Goal: Transaction & Acquisition: Purchase product/service

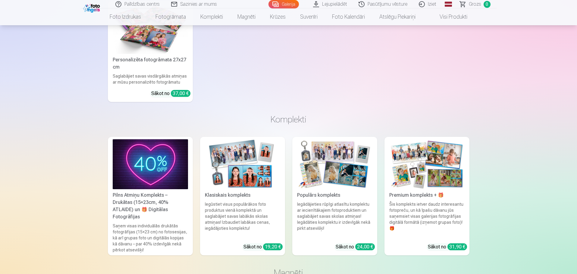
scroll to position [2469, 0]
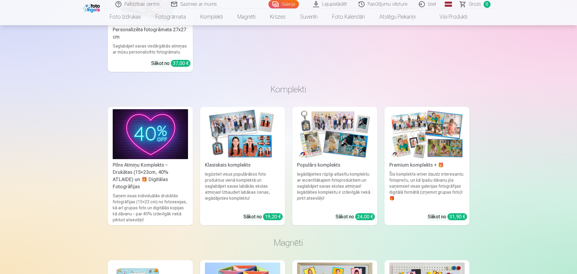
click at [136, 143] on img at bounding box center [150, 134] width 75 height 50
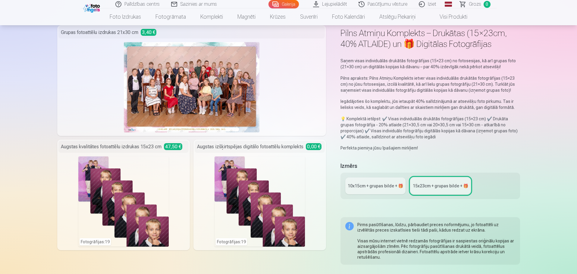
scroll to position [60, 0]
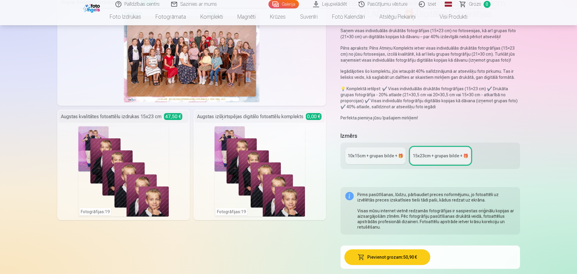
click at [379, 160] on link "10x15сm + grupas bilde + 🎁" at bounding box center [375, 156] width 60 height 17
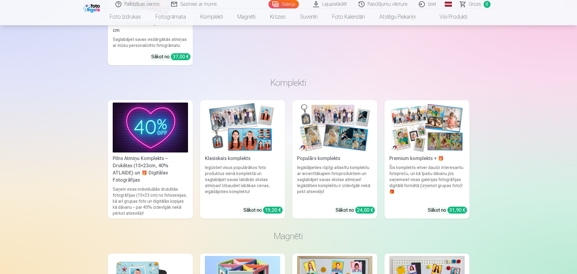
scroll to position [2499, 0]
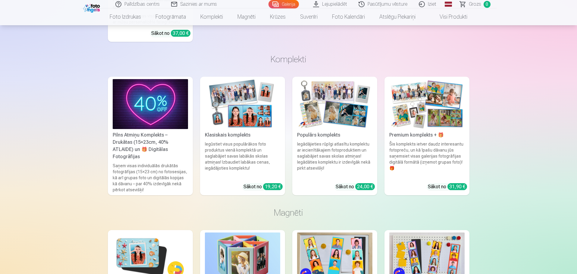
click at [232, 120] on img at bounding box center [242, 104] width 75 height 50
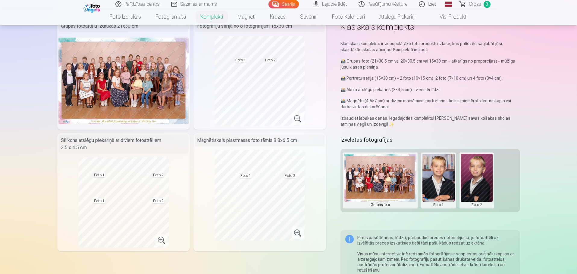
scroll to position [90, 0]
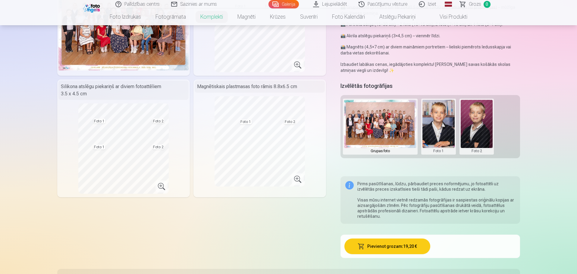
click at [385, 124] on img at bounding box center [380, 124] width 72 height 48
click at [431, 130] on button at bounding box center [438, 127] width 32 height 54
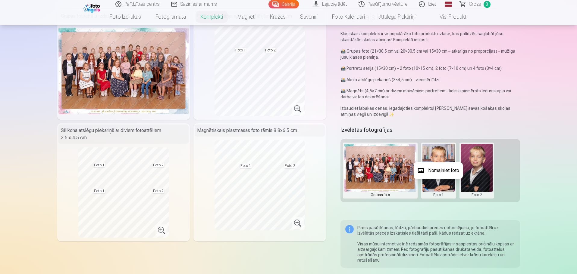
scroll to position [0, 0]
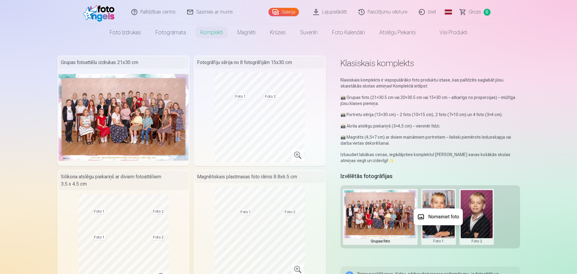
click at [291, 149] on div at bounding box center [288, 137] width 577 height 274
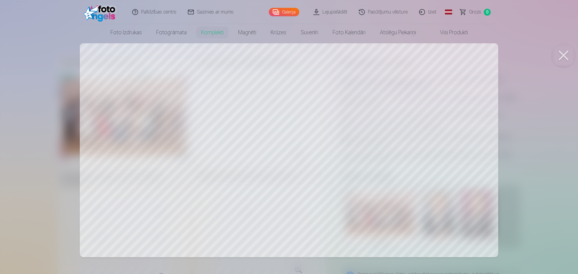
click at [335, 166] on div at bounding box center [289, 137] width 578 height 274
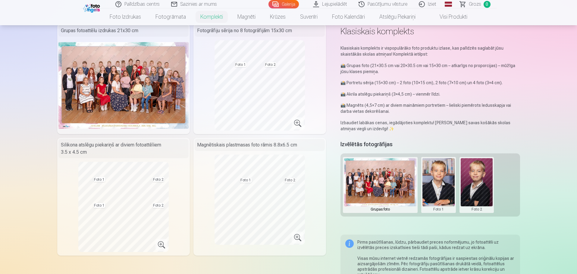
scroll to position [60, 0]
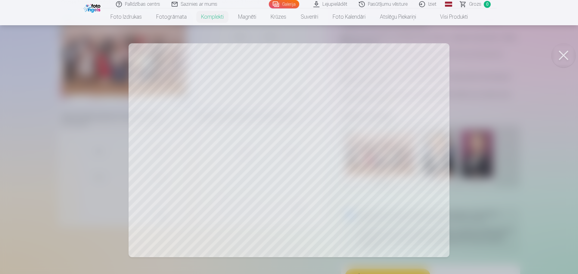
click at [364, 189] on div at bounding box center [289, 137] width 578 height 274
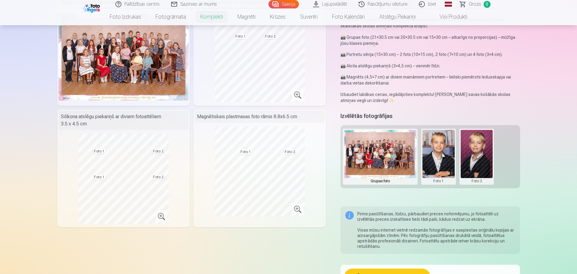
scroll to position [151, 0]
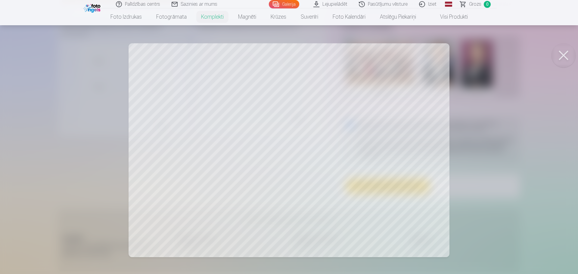
click at [555, 61] on button at bounding box center [564, 55] width 24 height 24
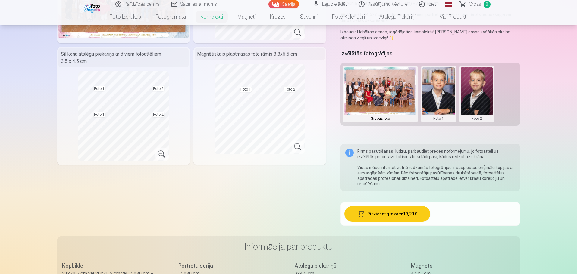
scroll to position [120, 0]
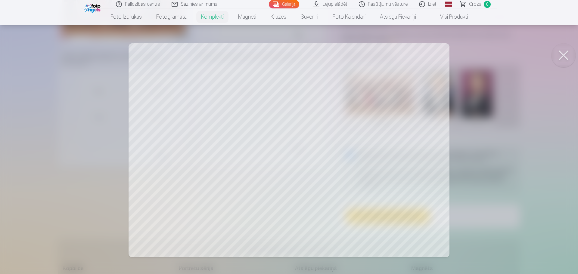
click at [570, 56] on button at bounding box center [564, 55] width 24 height 24
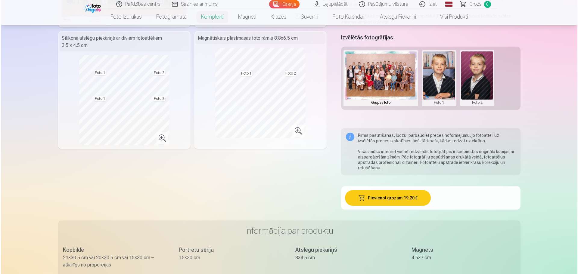
scroll to position [181, 0]
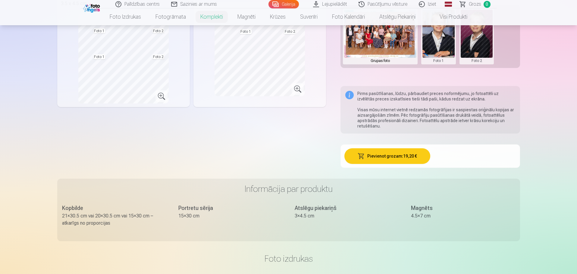
click at [400, 157] on button "Pievienot grozam : 19,20 €" at bounding box center [387, 156] width 86 height 16
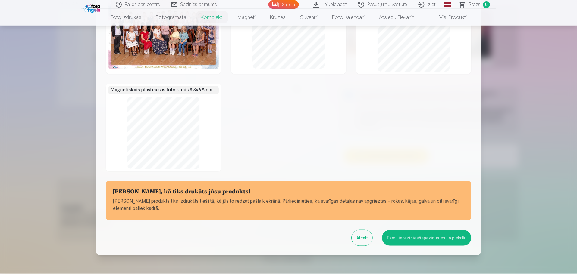
scroll to position [41, 0]
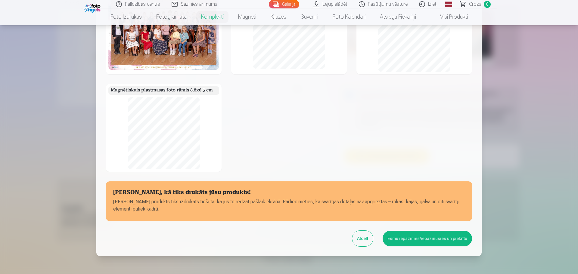
click at [413, 242] on button "Esmu iepazinies/iepazinusies un piekrītu" at bounding box center [427, 239] width 89 height 16
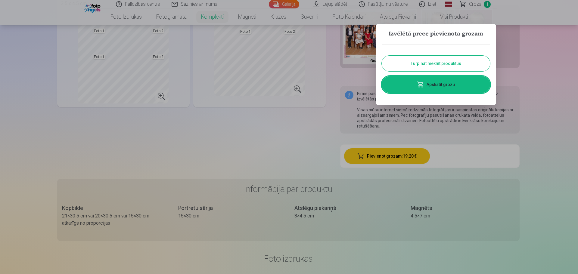
click at [470, 65] on button "Turpināt meklēt produktus" at bounding box center [436, 64] width 108 height 16
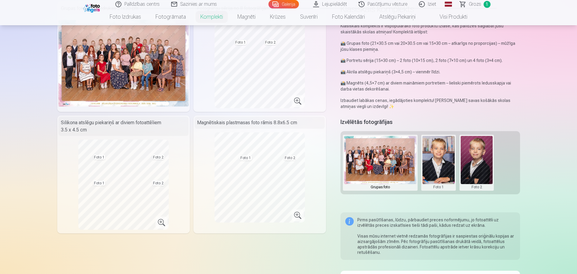
scroll to position [30, 0]
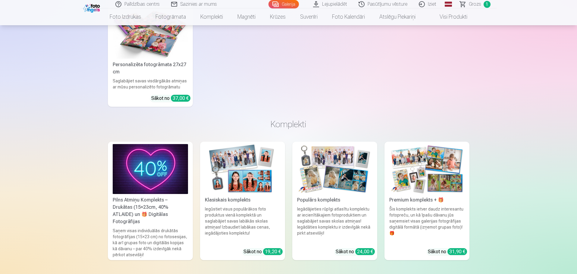
scroll to position [2439, 0]
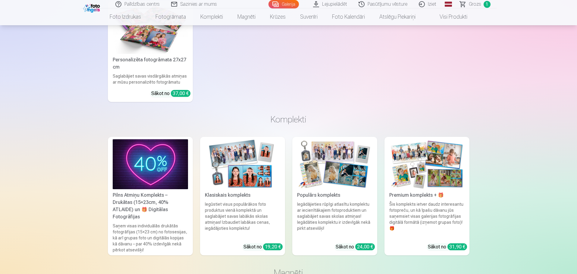
click at [337, 201] on div "Iegādājieties rūpīgi atlasītu komplektu ar iecienītākajiem fotoproduktiem un sa…" at bounding box center [334, 219] width 80 height 37
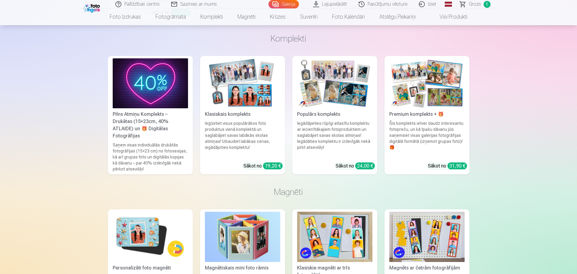
scroll to position [2499, 0]
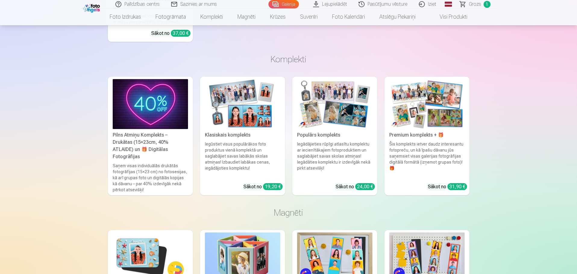
click at [450, 157] on div "Šis komplekts ietver daudz interesantu fotopreču, un kā īpašu dāvanu jūs saņems…" at bounding box center [427, 159] width 80 height 37
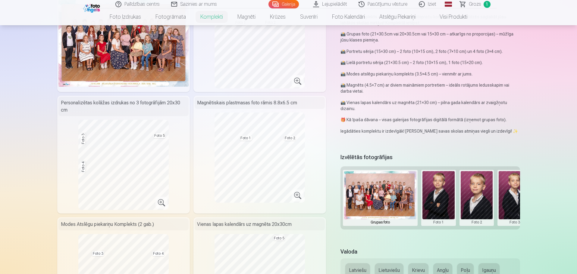
scroll to position [60, 0]
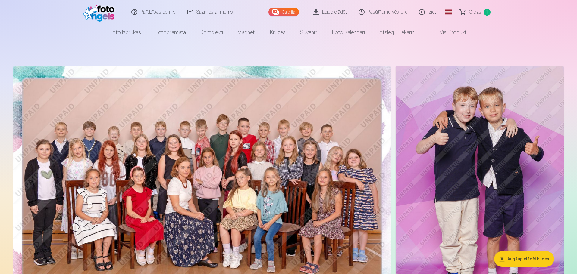
click at [338, 11] on link "Lejupielādēt" at bounding box center [329, 12] width 45 height 24
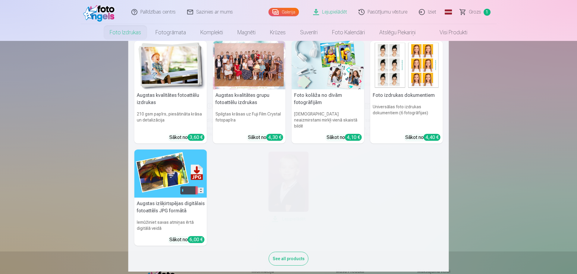
click at [126, 29] on link "Foto izdrukas" at bounding box center [125, 32] width 46 height 17
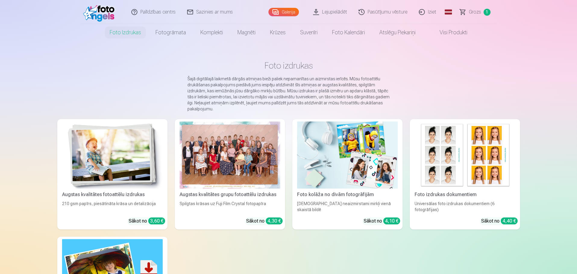
click at [439, 33] on link "Visi produkti" at bounding box center [448, 32] width 52 height 17
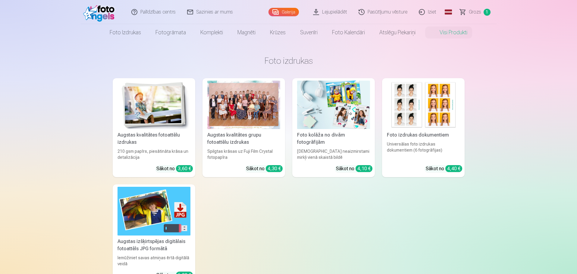
click at [101, 19] on img at bounding box center [100, 11] width 35 height 19
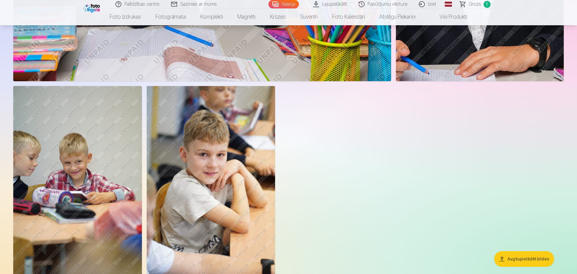
scroll to position [1897, 0]
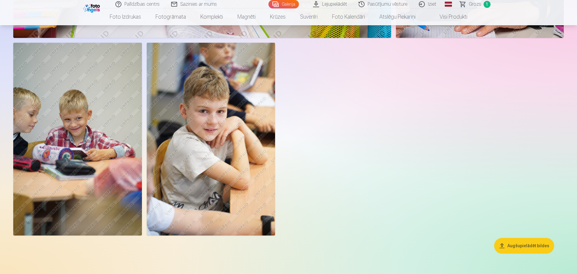
click at [540, 246] on button "Augšupielādēt bildes" at bounding box center [524, 246] width 60 height 16
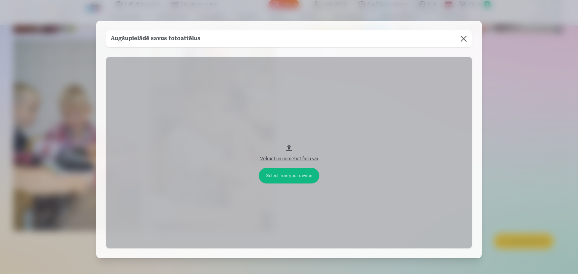
click at [296, 163] on button "Velciet un nometiet failu vai" at bounding box center [289, 153] width 366 height 192
click at [463, 41] on button at bounding box center [463, 38] width 17 height 17
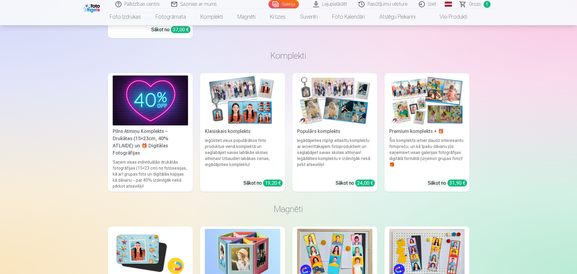
scroll to position [2503, 0]
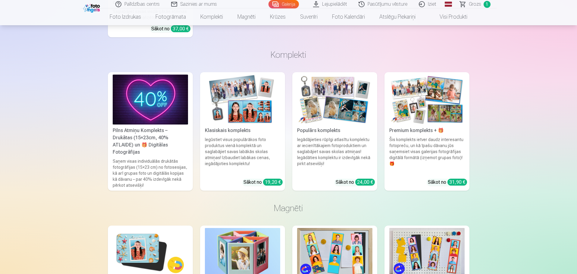
click at [248, 135] on link "Klasiskais komplekts Iegūstiet visus populārākos foto produktus vienā komplektā…" at bounding box center [242, 131] width 85 height 119
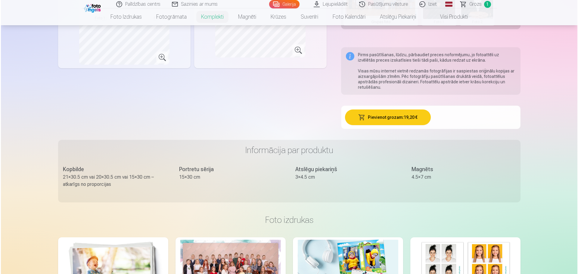
scroll to position [211, 0]
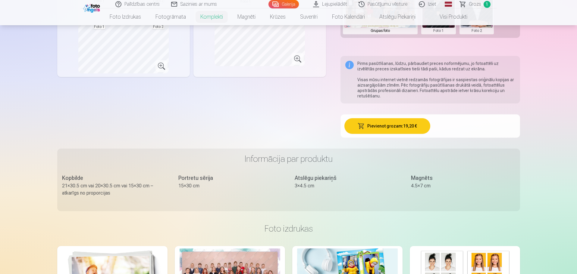
click at [366, 129] on button "Pievienot grozam : 19,20 €" at bounding box center [387, 126] width 86 height 16
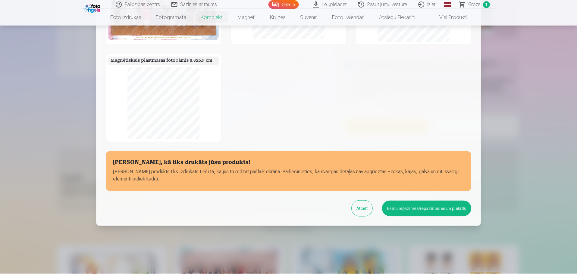
scroll to position [11, 0]
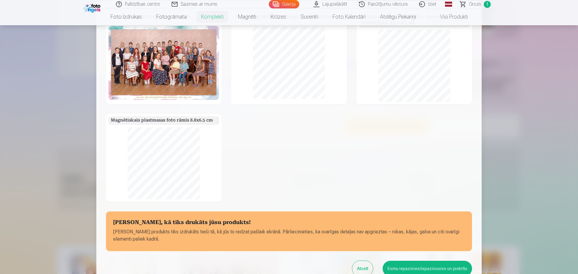
click at [409, 266] on button "Esmu iepazinies/iepazinusies un piekrītu" at bounding box center [427, 269] width 89 height 16
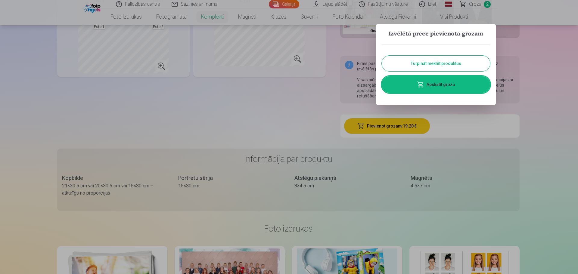
click at [481, 6] on div at bounding box center [289, 137] width 578 height 274
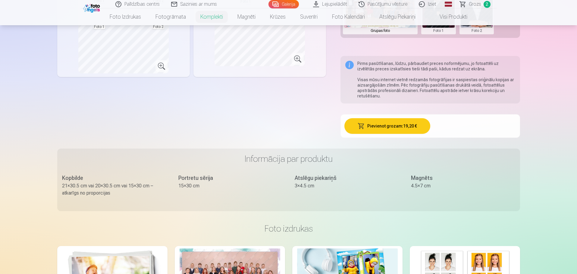
click at [481, 6] on link "Grozs 2" at bounding box center [475, 4] width 42 height 8
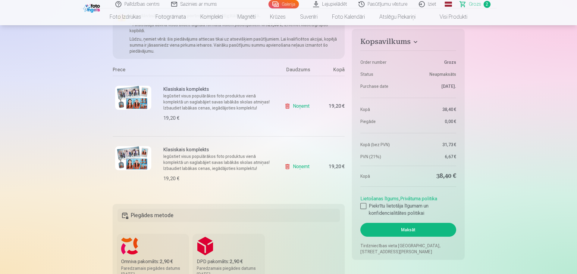
scroll to position [60, 0]
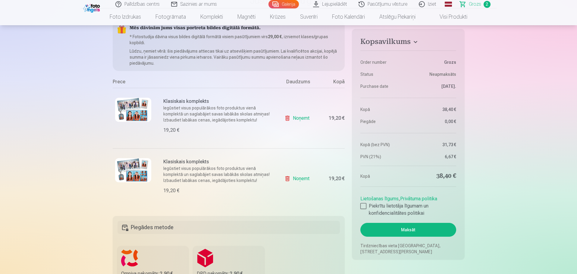
click at [295, 178] on link "Noņemt" at bounding box center [297, 179] width 27 height 12
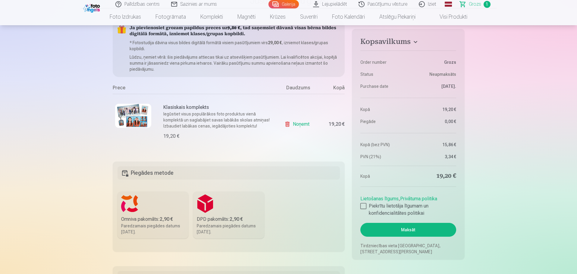
scroll to position [30, 0]
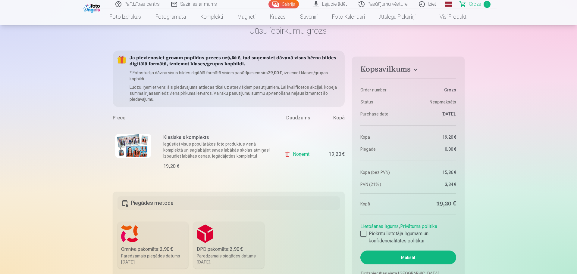
click at [143, 151] on img at bounding box center [133, 146] width 36 height 24
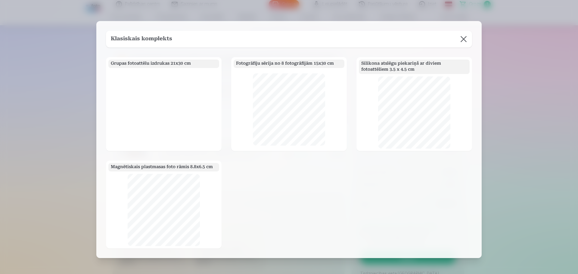
click at [429, 179] on div "Grupas fotoattēlu izdrukas 21x30 cm Fotogrāfiju sērija no 8 fotogrāfijām 15x30 …" at bounding box center [289, 152] width 366 height 191
click at [466, 41] on button at bounding box center [463, 39] width 17 height 17
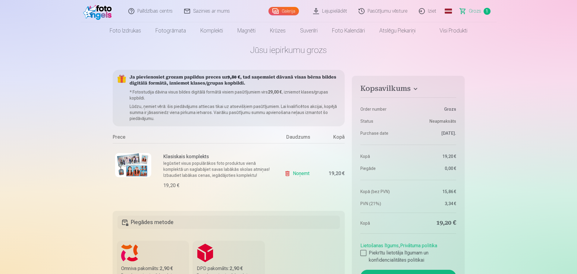
scroll to position [0, 0]
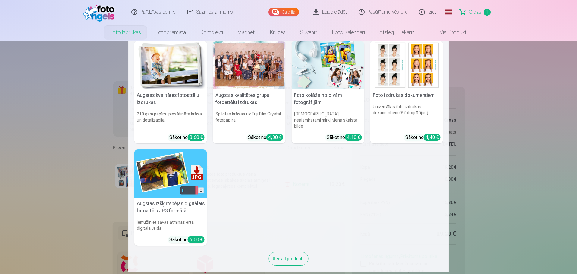
click at [134, 37] on link "Foto izdrukas" at bounding box center [125, 32] width 46 height 17
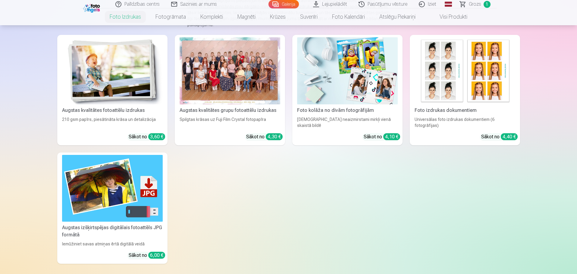
scroll to position [90, 0]
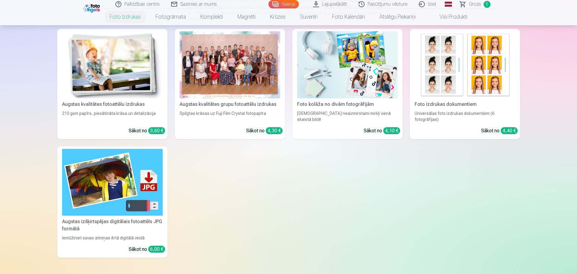
click at [140, 58] on img at bounding box center [112, 64] width 101 height 67
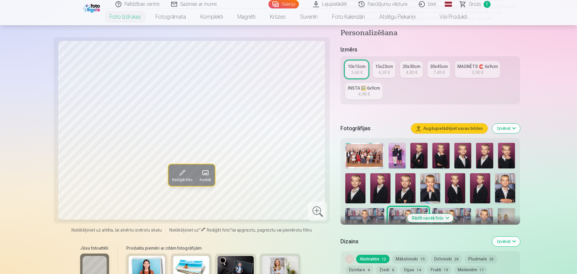
scroll to position [90, 0]
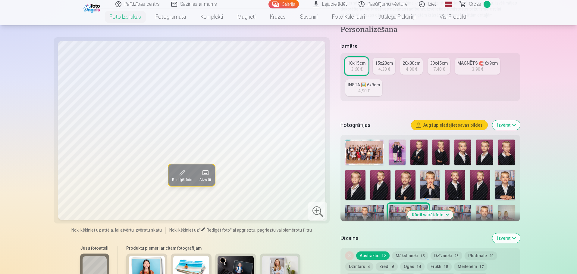
click at [400, 160] on img at bounding box center [396, 153] width 17 height 26
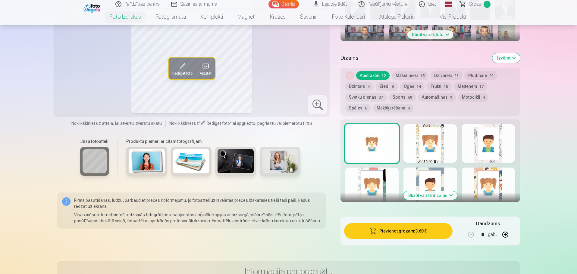
scroll to position [271, 0]
click at [480, 184] on div at bounding box center [487, 186] width 53 height 39
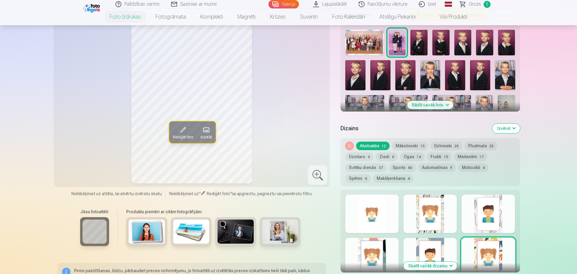
scroll to position [211, 0]
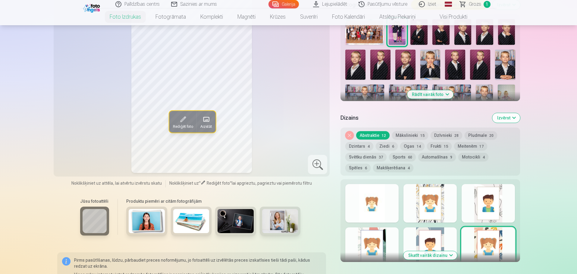
click at [441, 233] on div at bounding box center [429, 247] width 53 height 39
click at [382, 236] on div at bounding box center [371, 247] width 53 height 39
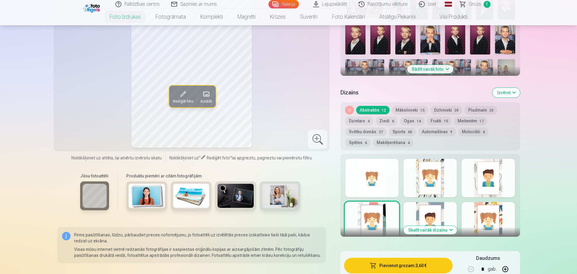
scroll to position [271, 0]
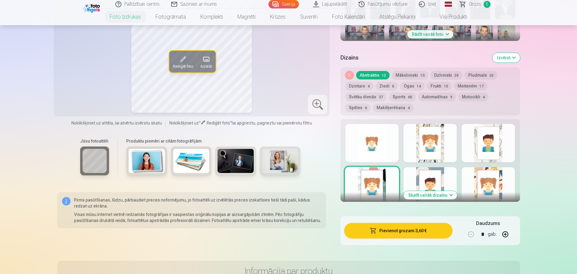
click at [454, 194] on button "Skatīt vairāk dizainu" at bounding box center [430, 195] width 54 height 8
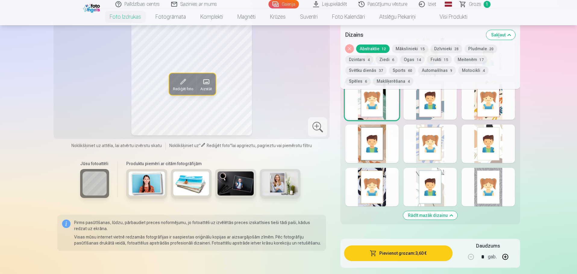
scroll to position [361, 0]
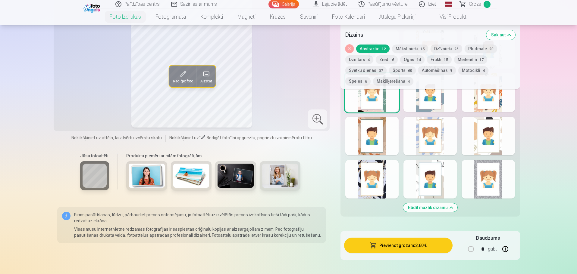
click at [491, 188] on div at bounding box center [487, 179] width 53 height 39
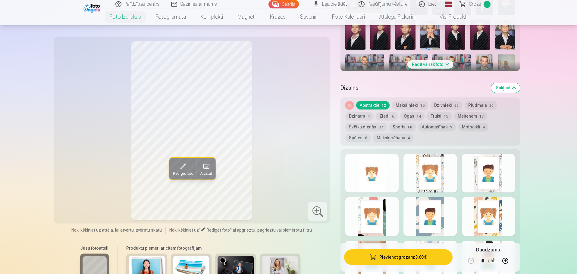
scroll to position [271, 0]
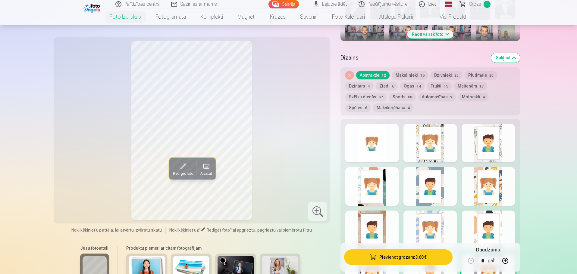
click at [481, 158] on div at bounding box center [487, 143] width 53 height 39
click at [437, 157] on div at bounding box center [429, 143] width 53 height 39
click at [387, 184] on div at bounding box center [371, 186] width 53 height 39
click at [444, 231] on div at bounding box center [429, 230] width 53 height 39
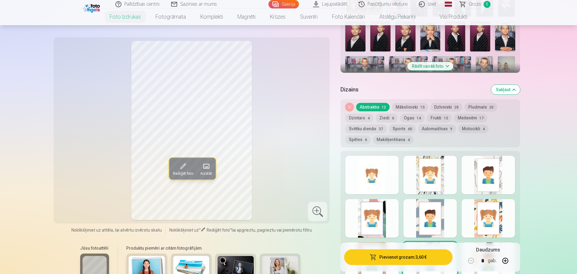
scroll to position [211, 0]
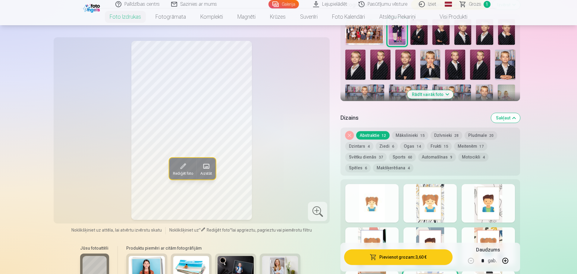
click at [414, 135] on button "Mākslinieki 15" at bounding box center [410, 135] width 36 height 8
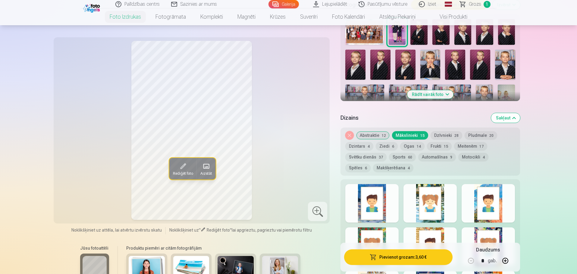
click at [433, 148] on button "Frukti 15" at bounding box center [439, 146] width 25 height 8
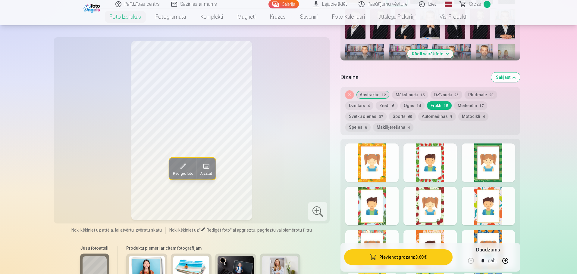
scroll to position [241, 0]
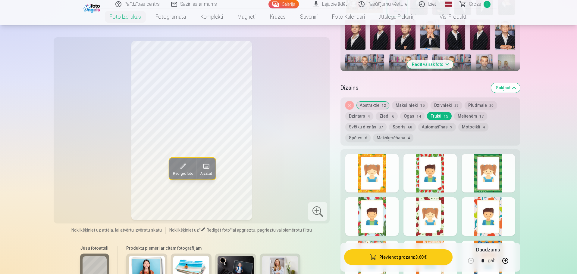
click at [408, 127] on span "60" at bounding box center [410, 127] width 4 height 4
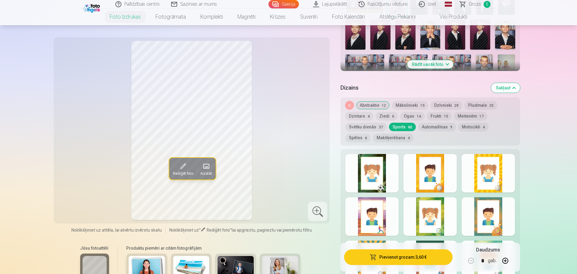
click at [383, 165] on div at bounding box center [371, 173] width 53 height 39
click at [370, 134] on button "Spēles 6" at bounding box center [357, 138] width 25 height 8
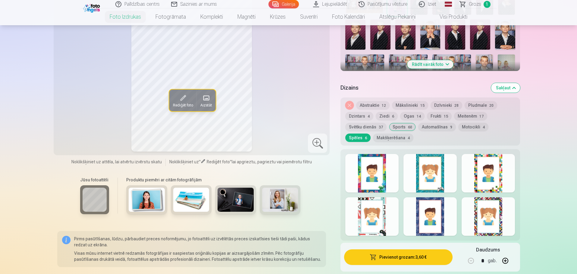
click at [373, 136] on button "Makšķerēšana 4" at bounding box center [393, 138] width 40 height 8
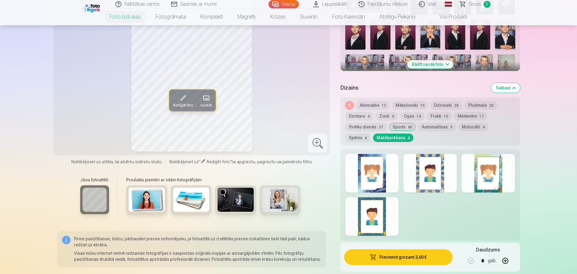
click at [490, 177] on div at bounding box center [487, 173] width 53 height 39
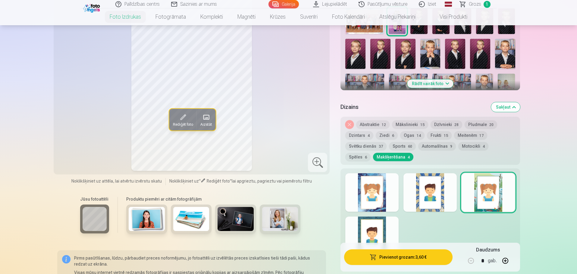
scroll to position [211, 0]
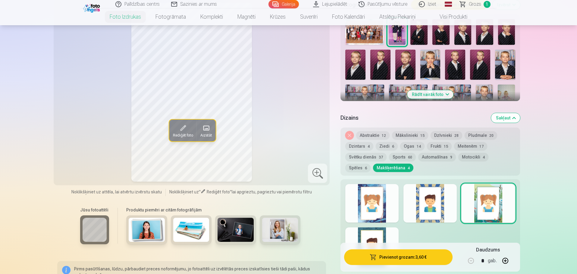
click at [386, 236] on div at bounding box center [371, 247] width 53 height 39
click at [377, 199] on div at bounding box center [371, 203] width 53 height 39
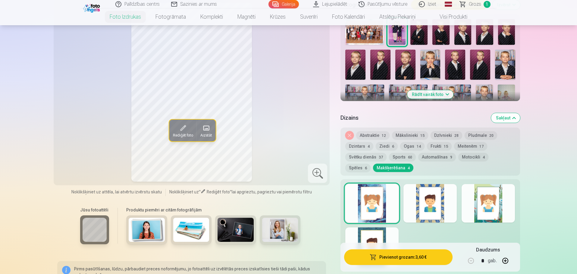
scroll to position [181, 0]
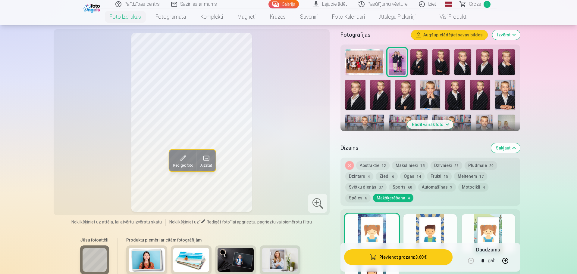
click at [480, 163] on button "Pludmale 20" at bounding box center [480, 165] width 33 height 8
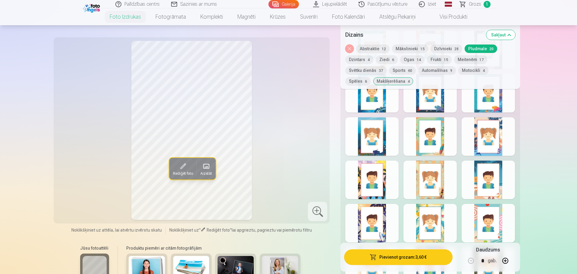
scroll to position [361, 0]
click at [442, 172] on div at bounding box center [429, 179] width 53 height 39
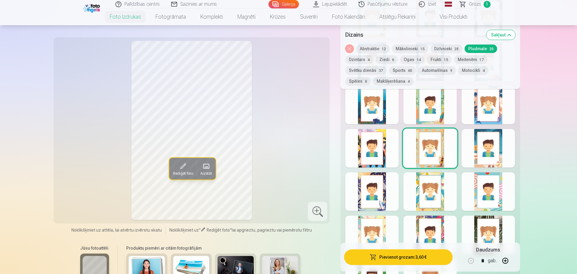
scroll to position [421, 0]
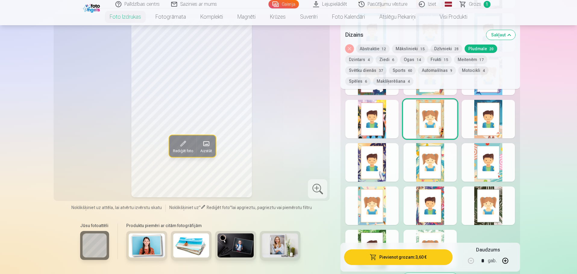
click at [480, 211] on div at bounding box center [487, 206] width 53 height 39
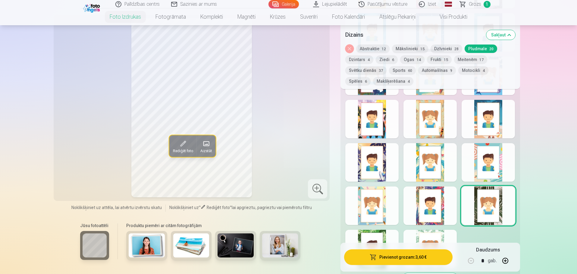
click at [441, 211] on div at bounding box center [429, 206] width 53 height 39
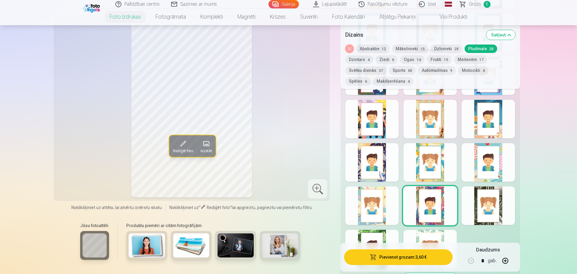
click at [382, 207] on div at bounding box center [371, 206] width 53 height 39
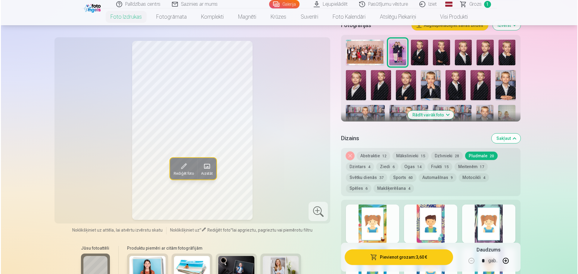
scroll to position [181, 0]
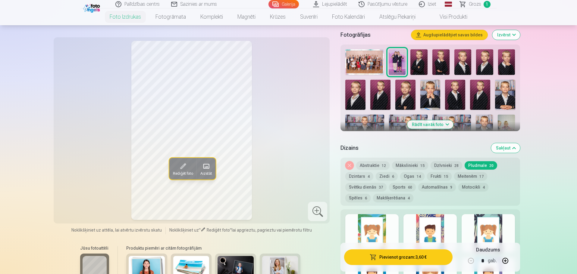
click at [397, 257] on button "Pievienot grozam : 3,60 €" at bounding box center [398, 258] width 108 height 16
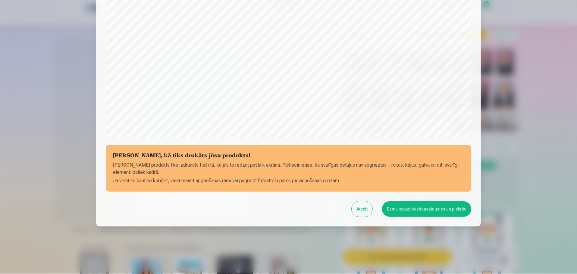
scroll to position [159, 0]
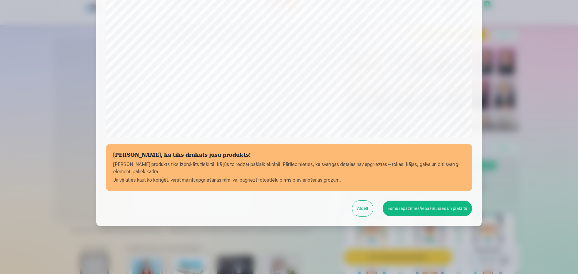
click at [418, 209] on button "Esmu iepazinies/iepazinusies un piekrītu" at bounding box center [427, 209] width 89 height 16
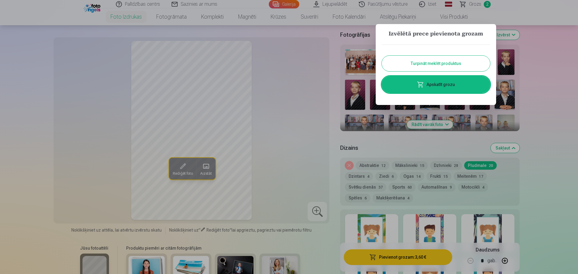
click at [467, 67] on button "Turpināt meklēt produktus" at bounding box center [436, 64] width 108 height 16
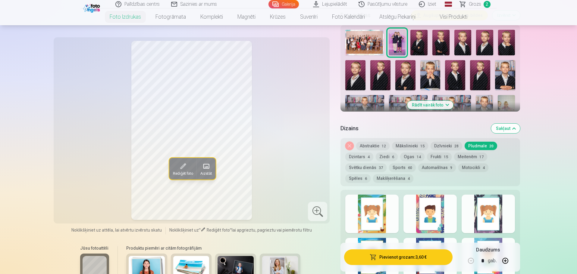
scroll to position [211, 0]
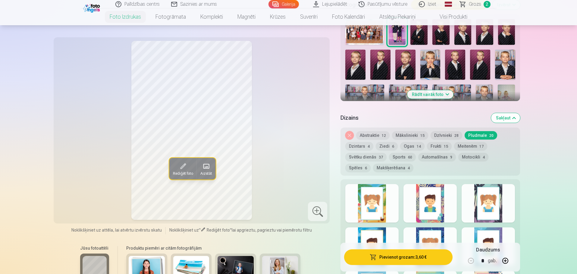
click at [439, 92] on button "Rādīt vairāk foto" at bounding box center [430, 94] width 46 height 8
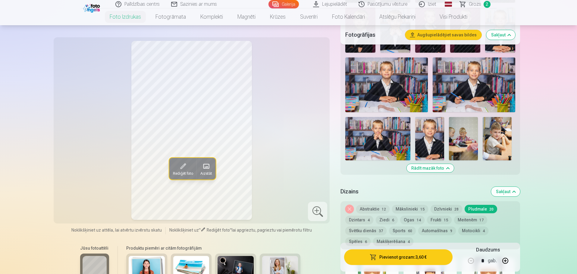
scroll to position [331, 0]
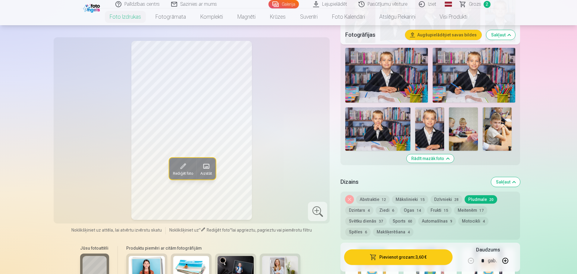
click at [396, 130] on img at bounding box center [377, 128] width 65 height 43
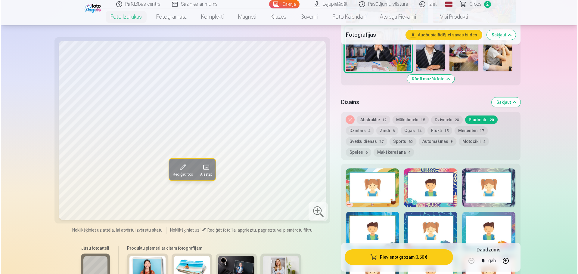
scroll to position [421, 0]
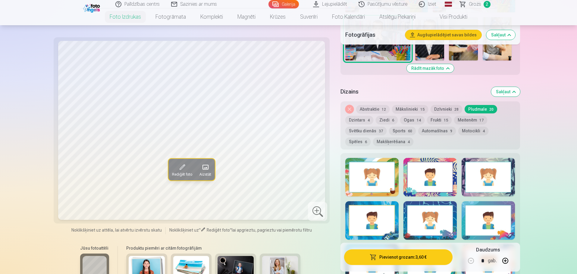
click at [397, 132] on button "Sports 60" at bounding box center [402, 131] width 27 height 8
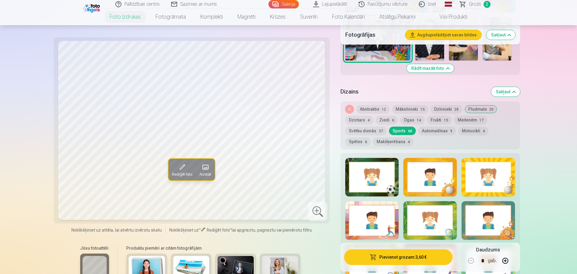
click at [384, 182] on div at bounding box center [371, 177] width 53 height 39
click at [419, 259] on button "Pievienot grozam : 3,60 €" at bounding box center [398, 258] width 108 height 16
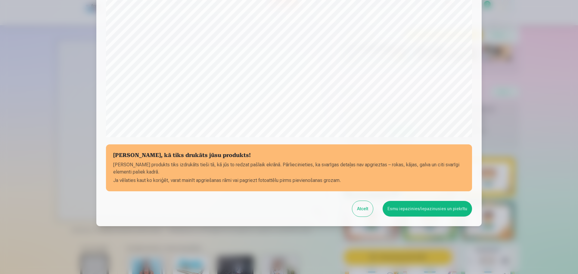
scroll to position [159, 0]
click at [442, 208] on button "Esmu iepazinies/iepazinusies un piekrītu" at bounding box center [427, 209] width 89 height 16
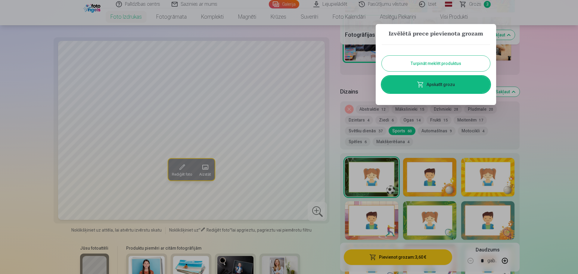
click at [445, 86] on link "Apskatīt grozu" at bounding box center [436, 84] width 108 height 17
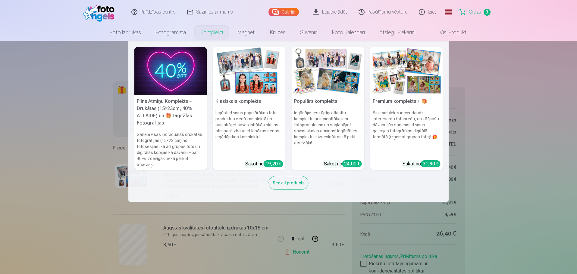
click at [215, 35] on link "Komplekti" at bounding box center [211, 32] width 37 height 17
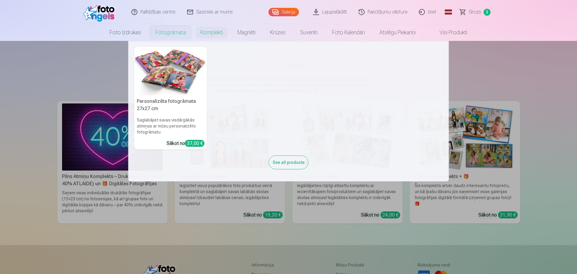
click at [172, 32] on link "Fotogrāmata" at bounding box center [170, 32] width 45 height 17
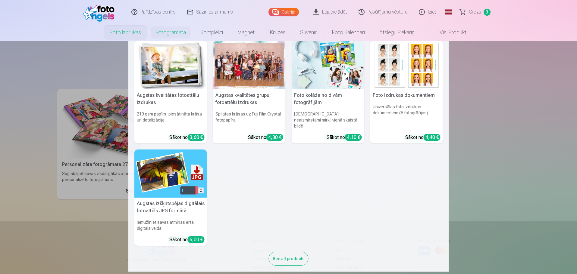
click at [119, 35] on link "Foto izdrukas" at bounding box center [125, 32] width 46 height 17
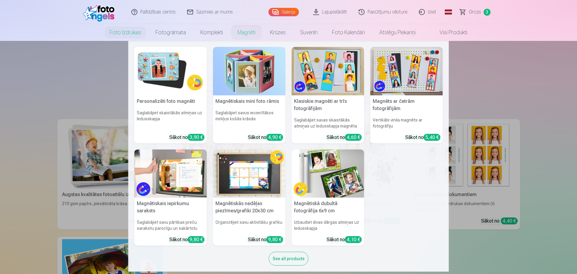
click at [254, 36] on link "Magnēti" at bounding box center [246, 32] width 33 height 17
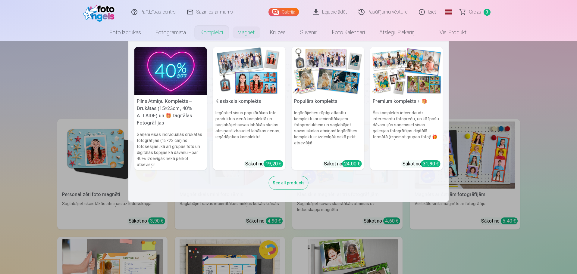
click at [211, 35] on link "Komplekti" at bounding box center [211, 32] width 37 height 17
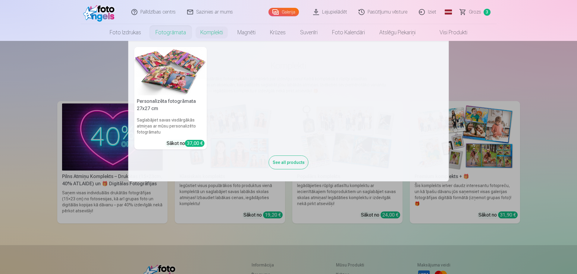
click at [175, 32] on link "Fotogrāmata" at bounding box center [170, 32] width 45 height 17
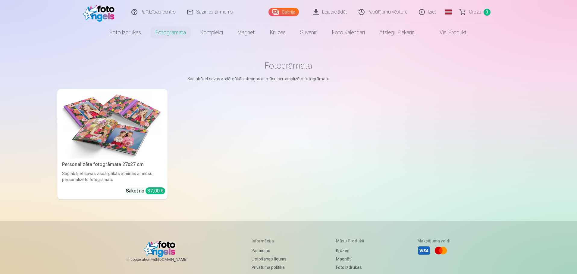
click at [135, 35] on link "Foto izdrukas" at bounding box center [125, 32] width 46 height 17
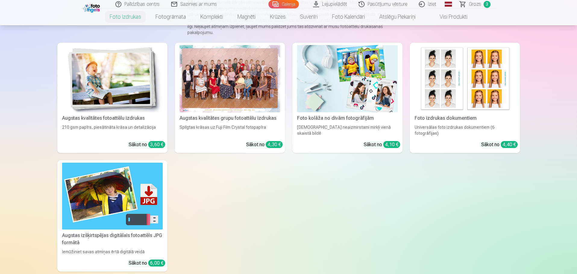
scroll to position [90, 0]
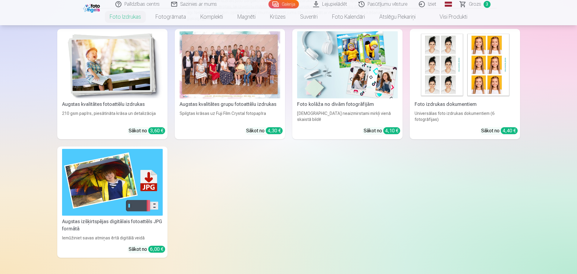
click at [137, 83] on img at bounding box center [112, 64] width 101 height 67
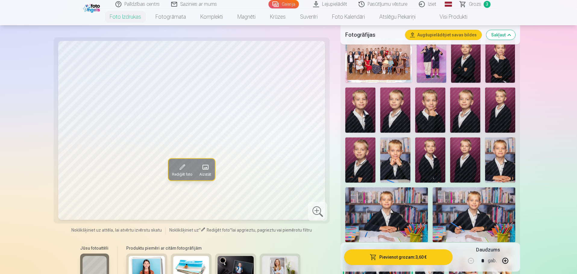
scroll to position [181, 0]
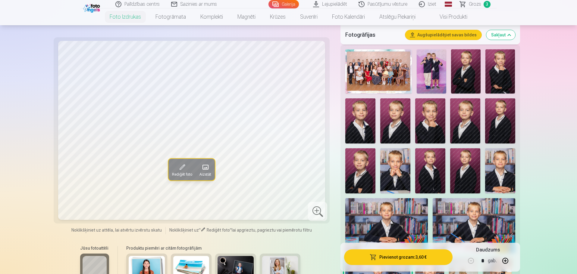
click at [431, 129] on img at bounding box center [430, 120] width 30 height 45
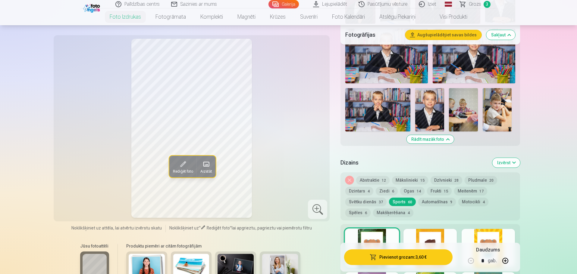
scroll to position [361, 0]
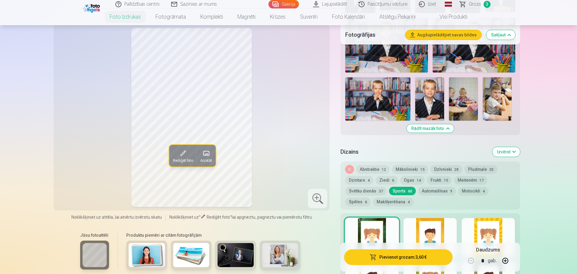
click at [369, 191] on button "Svētku dienās 37" at bounding box center [365, 191] width 41 height 8
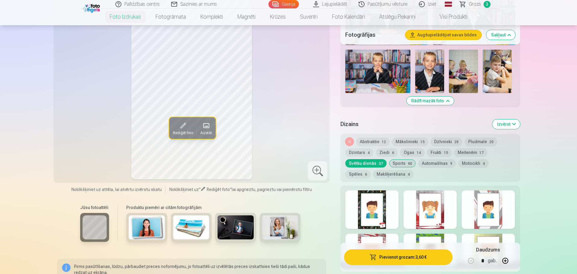
scroll to position [421, 0]
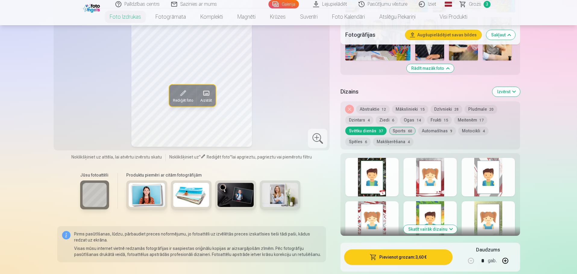
click at [353, 182] on div at bounding box center [371, 177] width 53 height 39
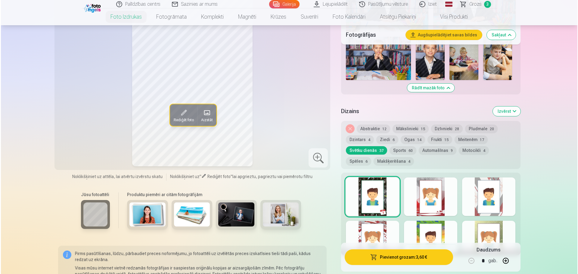
scroll to position [391, 0]
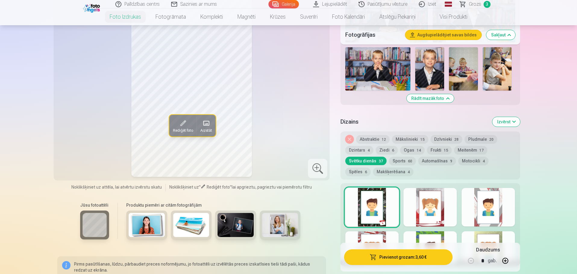
click at [438, 260] on button "Pievienot grozam : 3,60 €" at bounding box center [398, 258] width 108 height 16
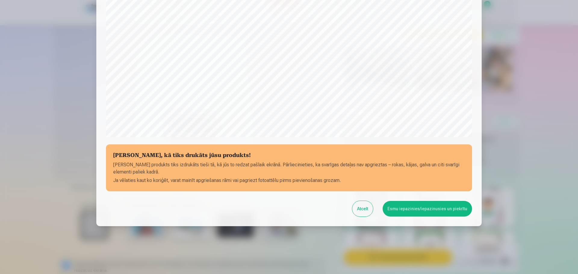
scroll to position [159, 0]
click at [429, 213] on button "Esmu iepazinies/iepazinusies un piekrītu" at bounding box center [427, 209] width 89 height 16
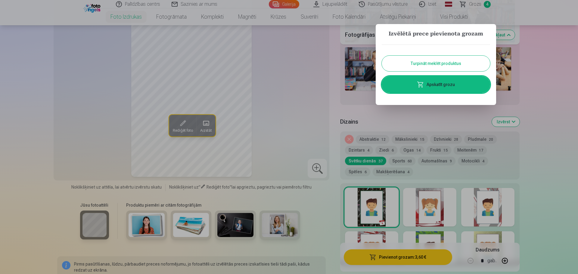
click at [459, 90] on link "Apskatīt grozu" at bounding box center [436, 84] width 108 height 17
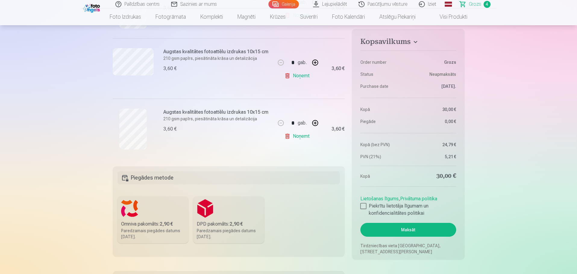
scroll to position [241, 0]
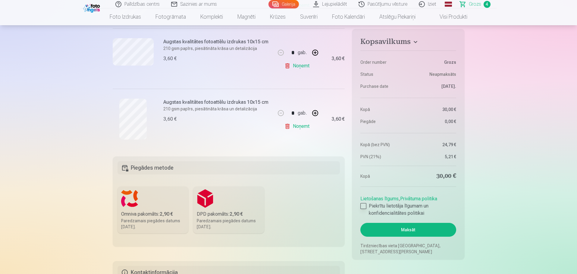
click at [363, 205] on div at bounding box center [363, 206] width 6 height 6
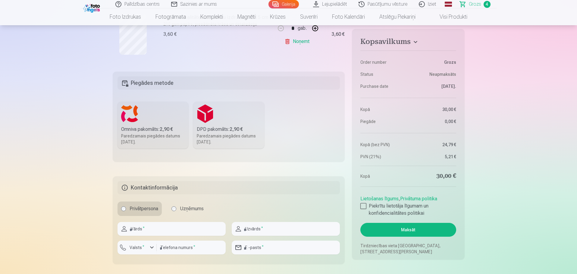
scroll to position [331, 0]
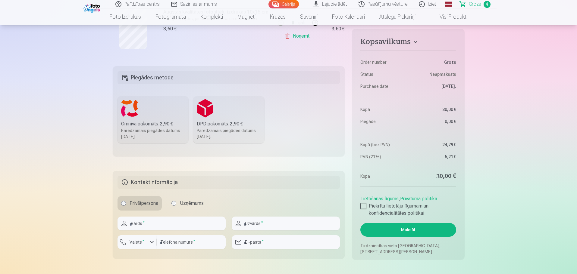
click at [236, 130] on div "Paredzamais piegādes datums 1.11.2025." at bounding box center [229, 134] width 64 height 12
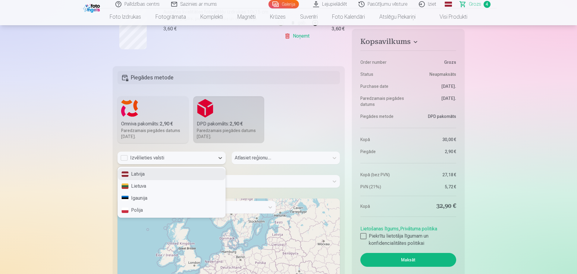
click at [186, 158] on div "Izvēlieties valsti" at bounding box center [165, 157] width 91 height 7
click at [176, 174] on div "Latvija" at bounding box center [171, 174] width 107 height 12
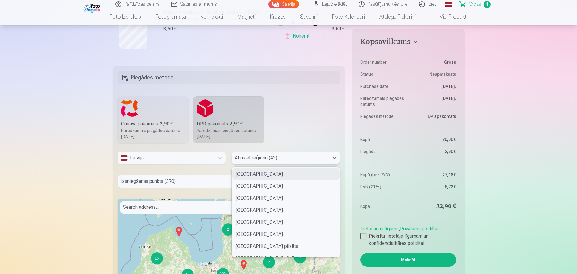
click at [247, 157] on div at bounding box center [280, 158] width 91 height 8
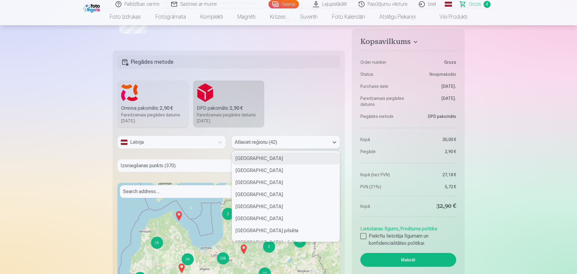
scroll to position [361, 0]
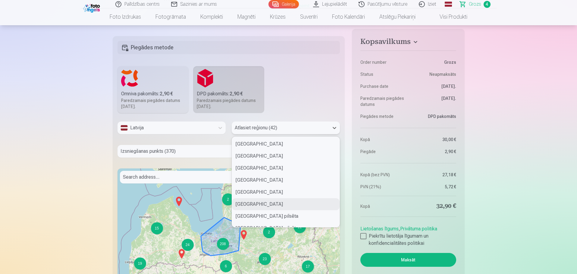
click at [225, 244] on div "208" at bounding box center [223, 244] width 12 height 12
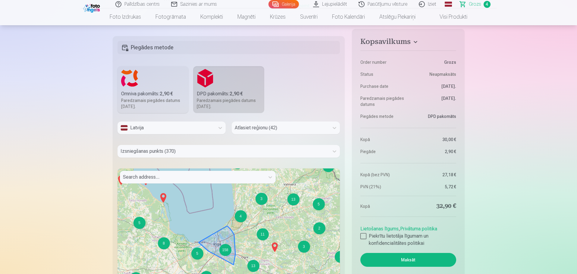
click at [225, 252] on div "158" at bounding box center [225, 250] width 12 height 12
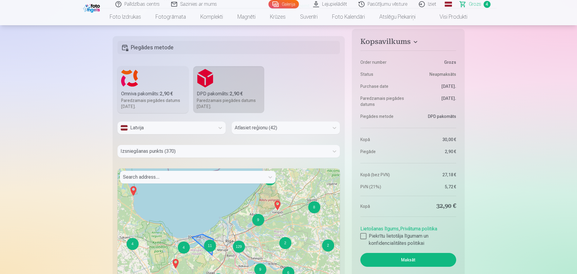
click at [212, 248] on div "11" at bounding box center [210, 246] width 12 height 12
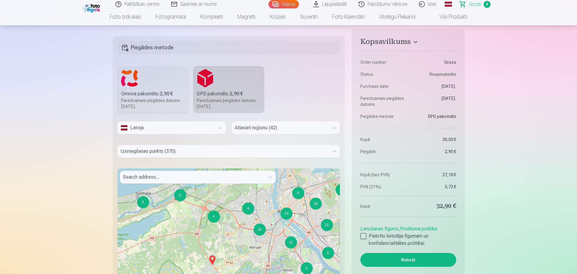
drag, startPoint x: 288, startPoint y: 254, endPoint x: 232, endPoint y: 235, distance: 59.4
click at [232, 235] on div "4 3 3 10 5 2 5 3 3 4 2 4 5 6 4 12 20 18 7 18 9 2 7 6 15 + − Leaflet | © OpenStr…" at bounding box center [228, 244] width 222 height 151
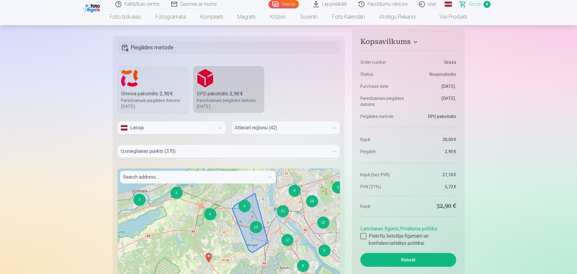
click at [257, 227] on div "18" at bounding box center [256, 227] width 12 height 12
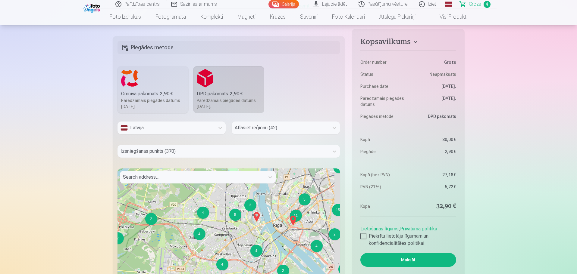
drag, startPoint x: 265, startPoint y: 234, endPoint x: 259, endPoint y: 242, distance: 10.1
click at [259, 242] on div "4 3 3 2 2 2 3 3 6 4 4 2 6 3 11 4 4 5 5 4 3 3 3 15 4 5 2 5 2 4 2 3 2 7 + − Leafl…" at bounding box center [228, 244] width 222 height 151
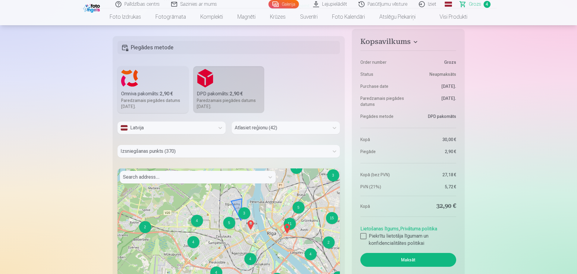
click at [242, 216] on div "3" at bounding box center [244, 213] width 12 height 12
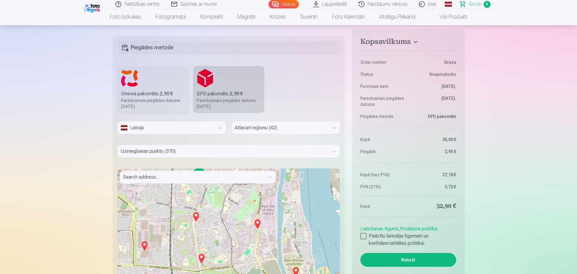
drag, startPoint x: 281, startPoint y: 211, endPoint x: 285, endPoint y: 179, distance: 32.5
click at [285, 179] on div "2 2 3 2 2 2 2 2 + − Leaflet | © OpenStreetMap contributors" at bounding box center [228, 244] width 222 height 151
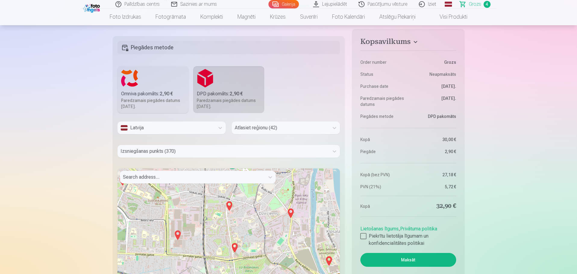
drag, startPoint x: 281, startPoint y: 229, endPoint x: 307, endPoint y: 215, distance: 29.2
click at [307, 215] on div "2 2 3 2 2 2 2 2 + − Leaflet | © OpenStreetMap contributors" at bounding box center [228, 244] width 222 height 151
click at [236, 246] on img at bounding box center [234, 248] width 10 height 14
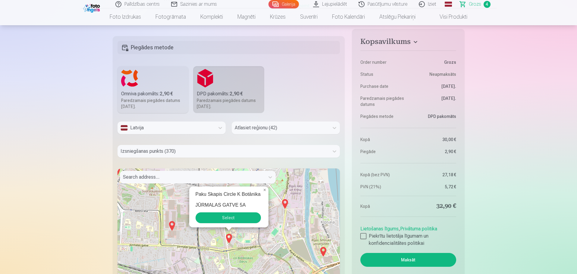
click at [235, 222] on button "Select" at bounding box center [227, 218] width 65 height 11
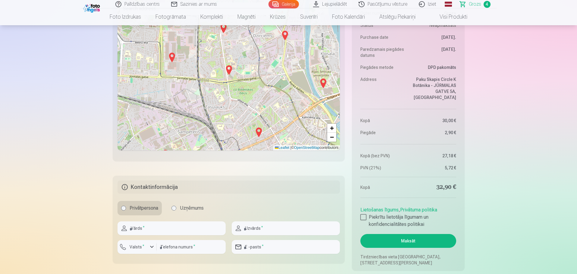
scroll to position [542, 0]
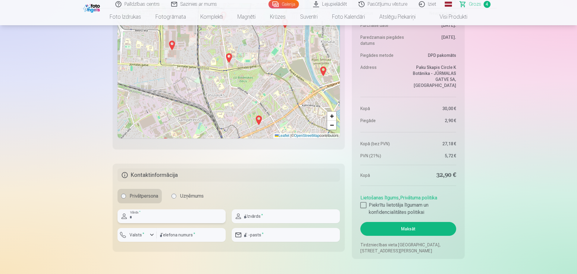
click at [182, 222] on input "text" at bounding box center [171, 217] width 108 height 14
type input "***"
type input "**********"
type input "*****"
type input "********"
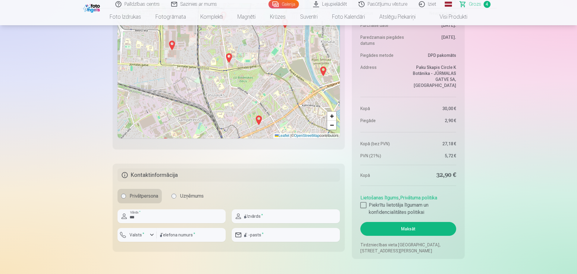
type input "**********"
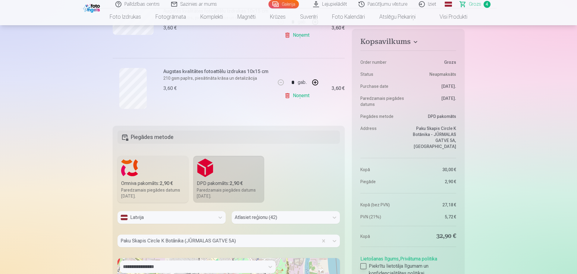
scroll to position [271, 0]
click at [140, 137] on h5 "Piegādes metode" at bounding box center [228, 137] width 222 height 13
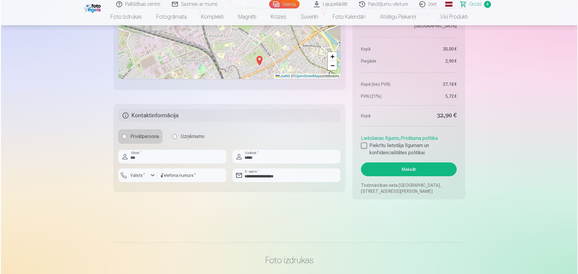
scroll to position [602, 0]
click at [410, 168] on button "Maksāt" at bounding box center [407, 169] width 95 height 14
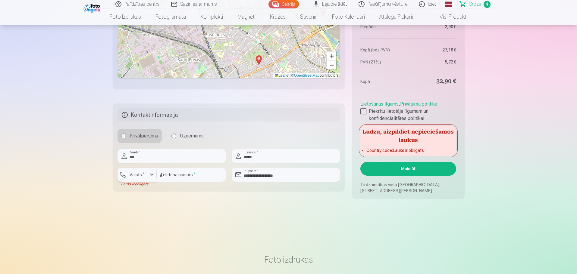
click at [145, 173] on label "Valsts *" at bounding box center [137, 175] width 20 height 6
click at [146, 191] on li "+371 Latvija" at bounding box center [143, 189] width 43 height 12
click at [424, 166] on button "Maksāt" at bounding box center [407, 169] width 95 height 14
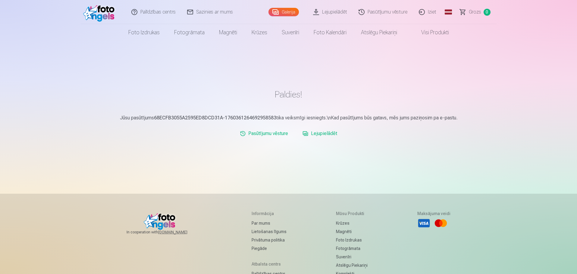
click at [438, 32] on link "Visi produkti" at bounding box center [430, 32] width 52 height 17
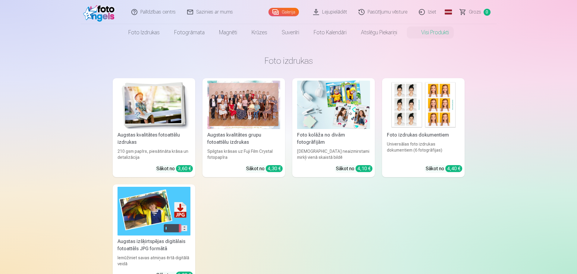
click at [471, 11] on span "Grozs" at bounding box center [474, 11] width 12 height 7
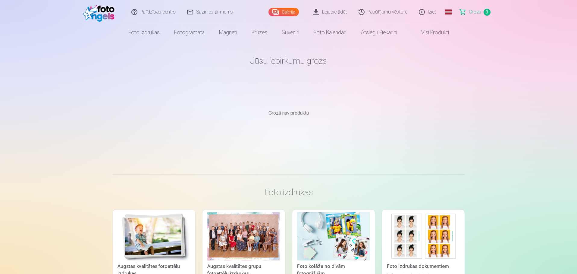
click at [327, 11] on link "Lejupielādēt" at bounding box center [329, 12] width 45 height 24
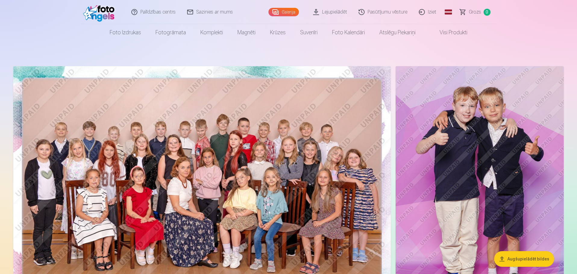
click at [348, 13] on link "Lejupielādēt" at bounding box center [329, 12] width 45 height 24
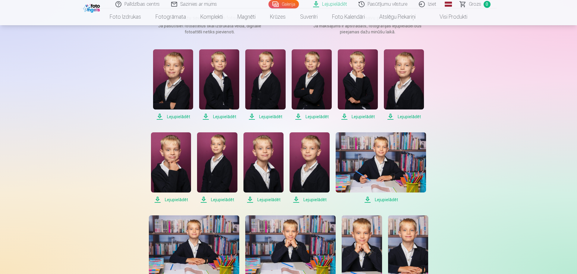
scroll to position [90, 0]
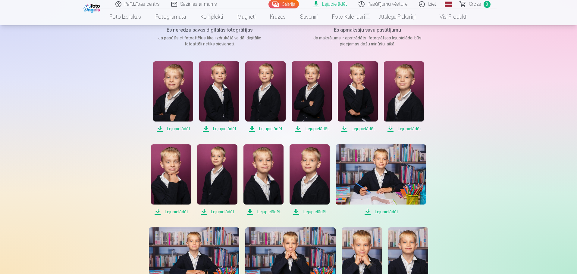
click at [178, 128] on span "Lejupielādēt" at bounding box center [173, 128] width 40 height 7
click at [225, 129] on span "Lejupielādēt" at bounding box center [219, 128] width 40 height 7
click at [272, 128] on span "Lejupielādēt" at bounding box center [265, 128] width 40 height 7
click at [315, 127] on span "Lejupielādēt" at bounding box center [311, 128] width 40 height 7
click at [364, 128] on span "Lejupielādēt" at bounding box center [357, 128] width 40 height 7
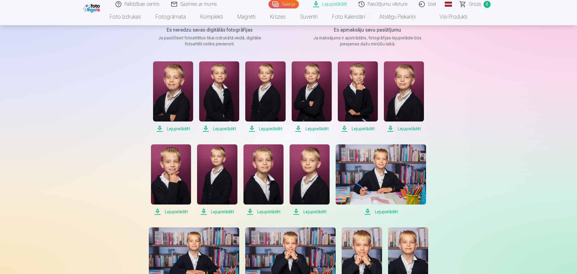
click at [409, 129] on span "Lejupielādēt" at bounding box center [404, 128] width 40 height 7
click at [180, 210] on span "Lejupielādēt" at bounding box center [171, 211] width 40 height 7
click at [223, 214] on span "Lejupielādēt" at bounding box center [217, 211] width 40 height 7
click at [267, 211] on span "Lejupielādēt" at bounding box center [263, 211] width 40 height 7
click at [317, 215] on span "Lejupielādēt" at bounding box center [309, 211] width 40 height 7
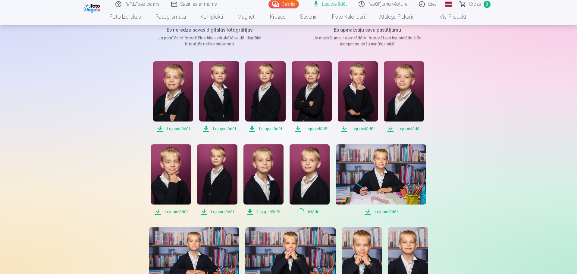
click at [387, 213] on span "Lejupielādēt" at bounding box center [380, 211] width 90 height 7
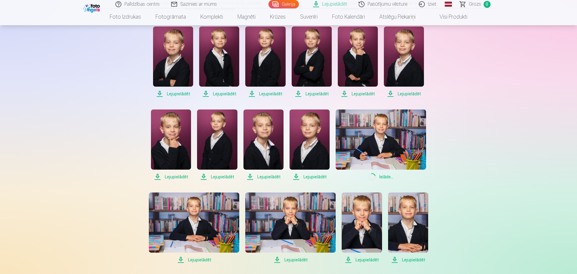
scroll to position [181, 0]
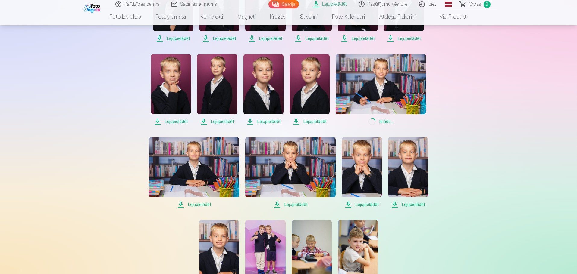
click at [202, 202] on span "Lejupielādēt" at bounding box center [194, 204] width 90 height 7
click at [291, 204] on span "Lejupielādēt" at bounding box center [290, 204] width 90 height 7
click at [365, 204] on span "Lejupielādēt" at bounding box center [361, 204] width 40 height 7
click at [406, 205] on span "Lejupielādēt" at bounding box center [408, 204] width 40 height 7
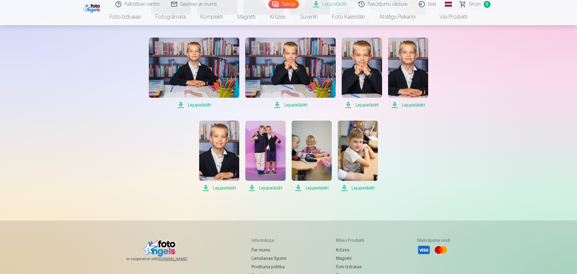
scroll to position [301, 0]
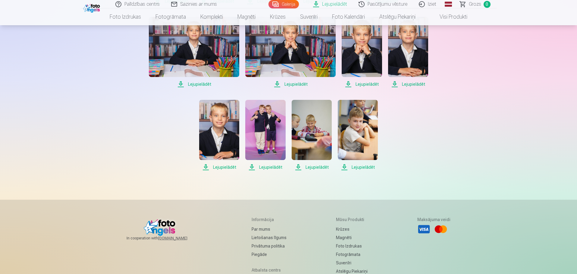
click at [221, 168] on span "Lejupielādēt" at bounding box center [219, 167] width 40 height 7
click at [269, 166] on span "Lejupielādēt" at bounding box center [265, 167] width 40 height 7
click at [318, 167] on span "Lejupielādēt" at bounding box center [311, 167] width 40 height 7
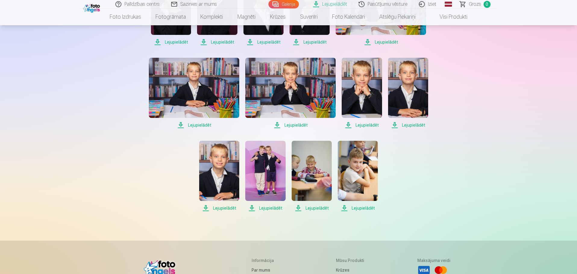
scroll to position [271, 0]
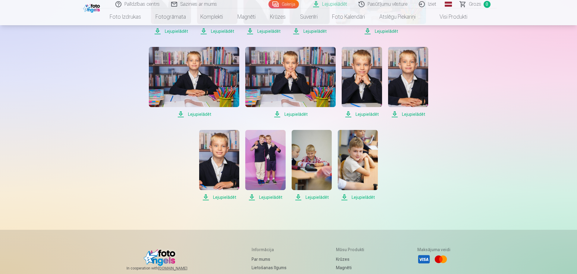
click at [416, 114] on span "Lejupielādēt" at bounding box center [408, 114] width 40 height 7
click at [226, 197] on span "Lejupielādēt" at bounding box center [219, 197] width 40 height 7
click at [271, 199] on span "Lejupielādēt" at bounding box center [265, 197] width 40 height 7
click at [318, 198] on span "Lejupielādēt" at bounding box center [311, 197] width 40 height 7
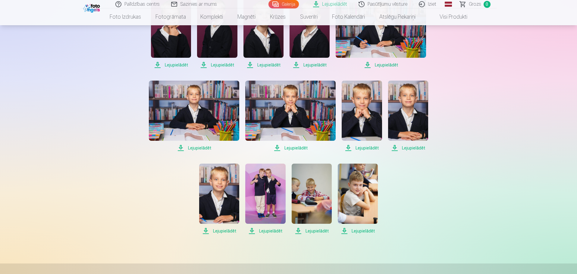
scroll to position [241, 0]
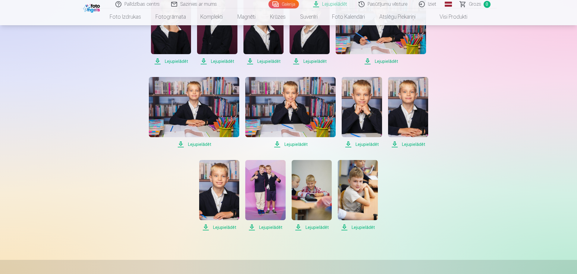
click at [369, 145] on span "Lejupielādēt" at bounding box center [361, 144] width 40 height 7
click at [417, 146] on span "Lejupielādēt" at bounding box center [408, 144] width 40 height 7
click at [315, 228] on span "Lejupielādēt" at bounding box center [311, 227] width 40 height 7
click at [275, 228] on span "Lejupielādēt" at bounding box center [265, 227] width 40 height 7
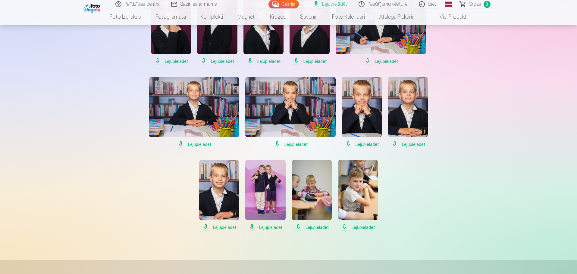
click at [198, 225] on div "Lejupielādēt Lejupielādēt Lejupielādēt Lejupielādēt Lejupielādēt Lejupielādēt L…" at bounding box center [288, 71] width 301 height 320
click at [458, 170] on div "Lejupielādēt Šajā sadaļā jūs varat lejupielādēt dāvināto fotoattēlu un iegādāto…" at bounding box center [288, 92] width 361 height 667
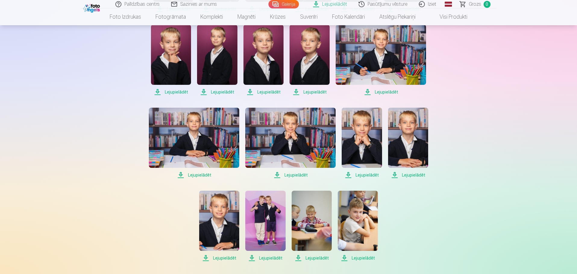
scroll to position [211, 0]
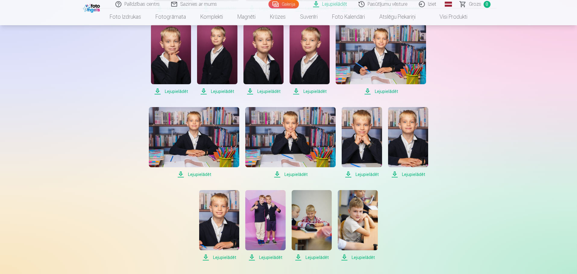
click at [370, 174] on span "Lejupielādēt" at bounding box center [361, 174] width 40 height 7
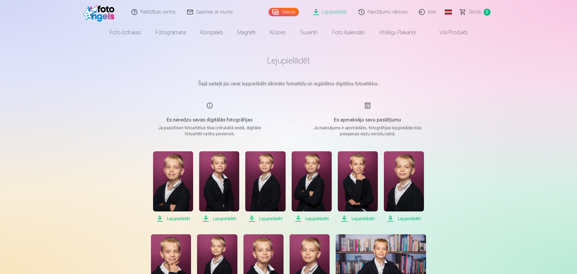
scroll to position [0, 0]
